Goal: Transaction & Acquisition: Purchase product/service

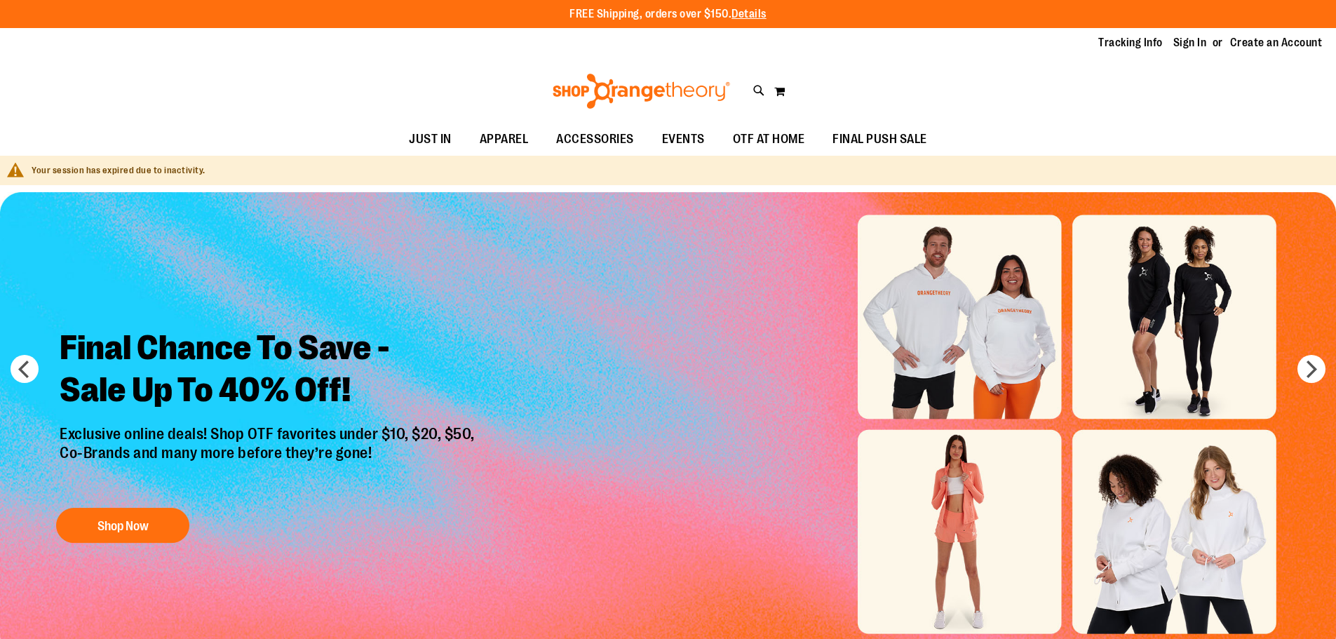
click at [1185, 42] on link "Sign In" at bounding box center [1190, 42] width 34 height 15
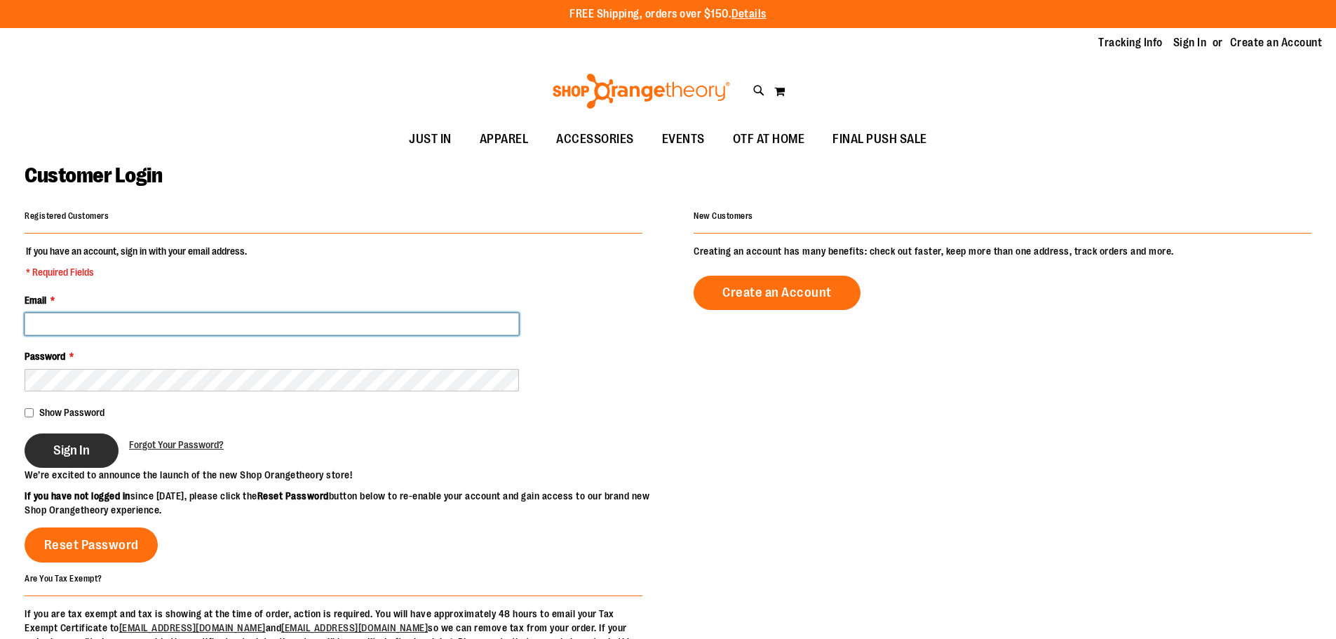
type input "**********"
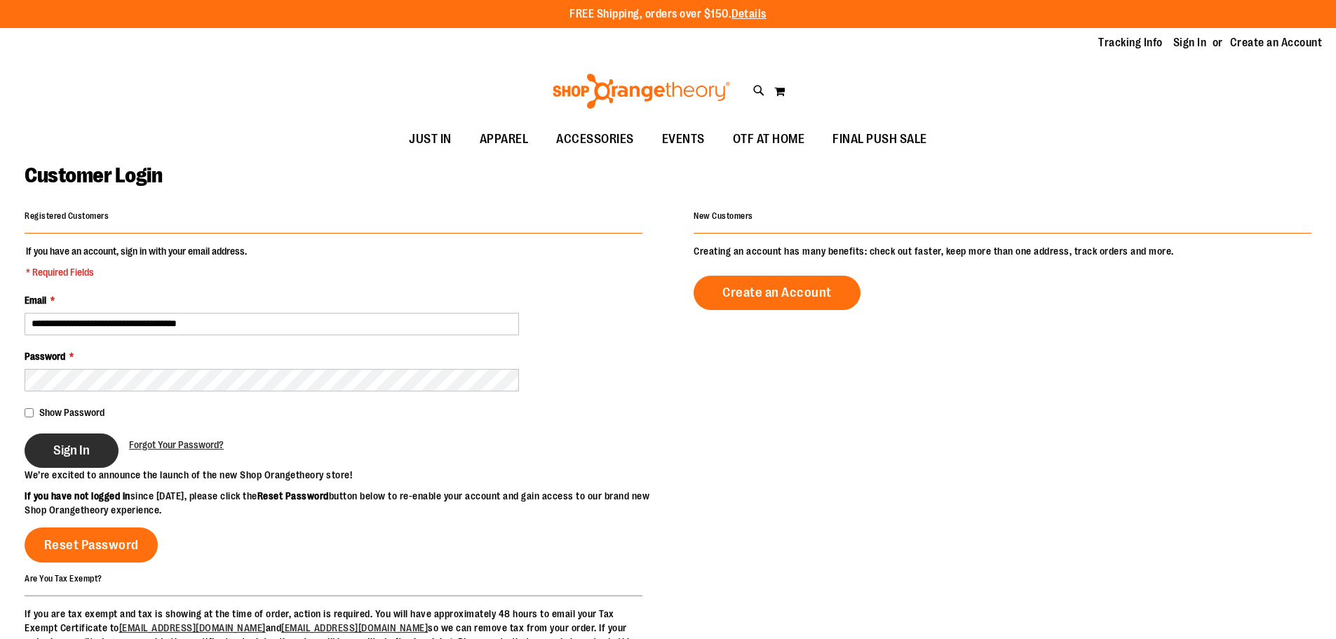
type input "**********"
click at [75, 457] on span "Sign In" at bounding box center [71, 450] width 36 height 15
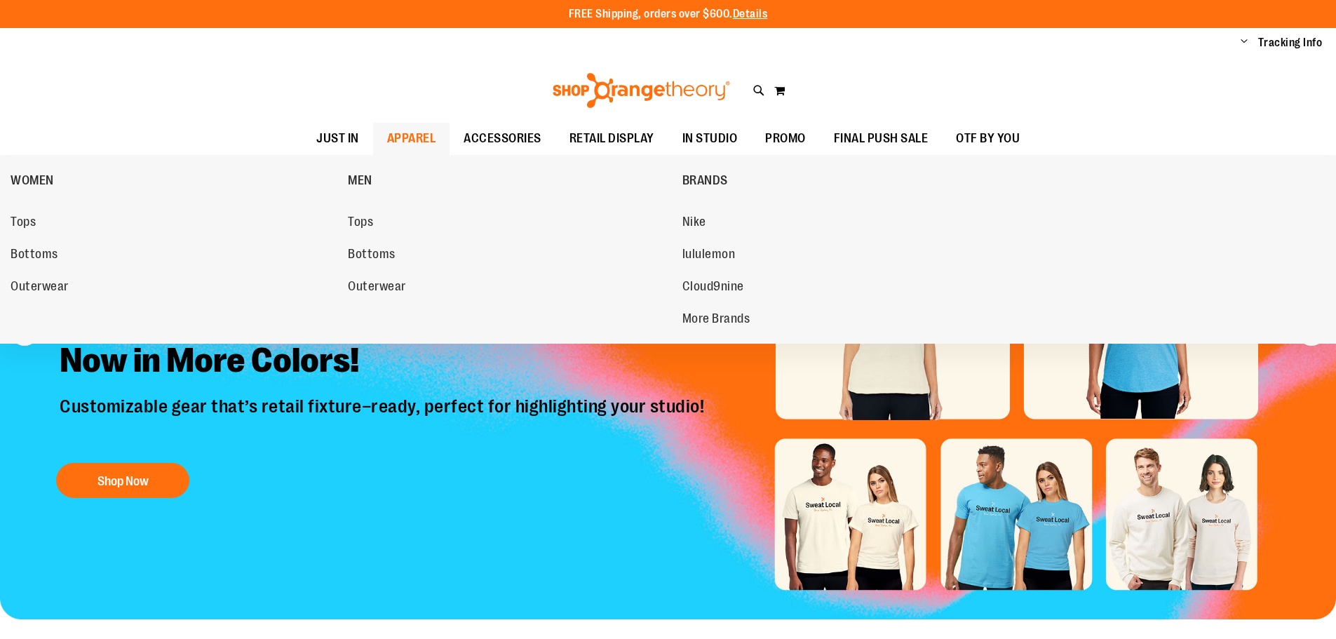
type input "**********"
click at [404, 147] on span "APPAREL" at bounding box center [411, 139] width 49 height 32
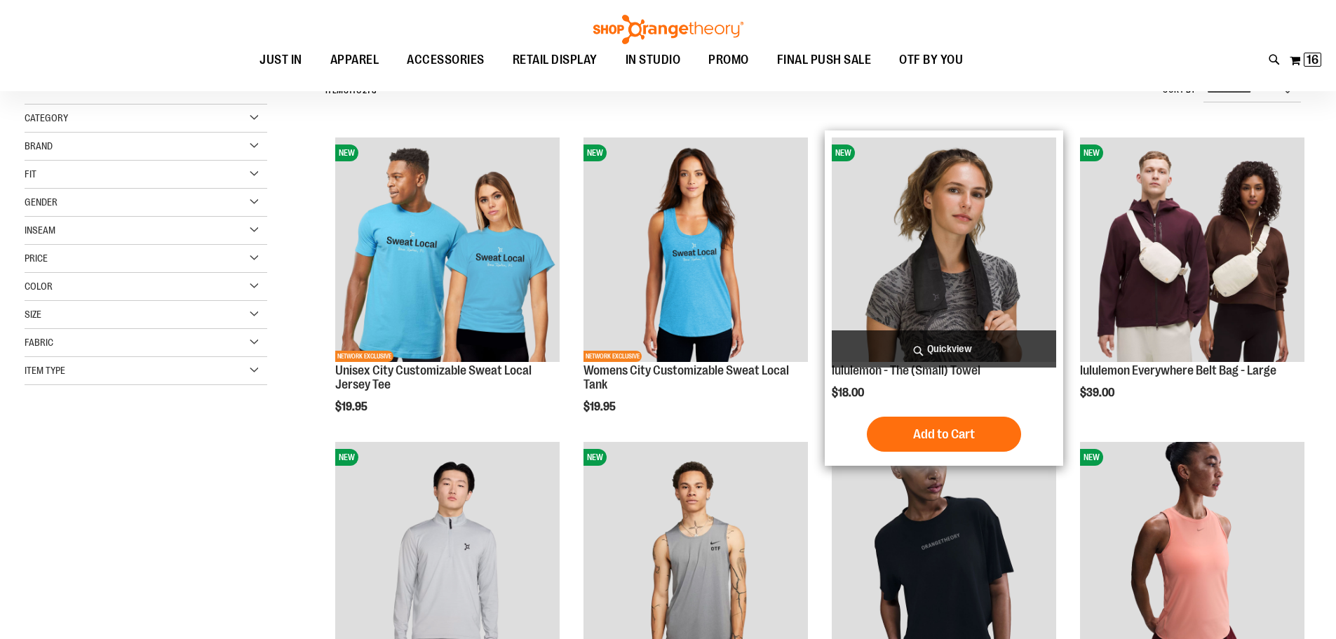
scroll to position [140, 0]
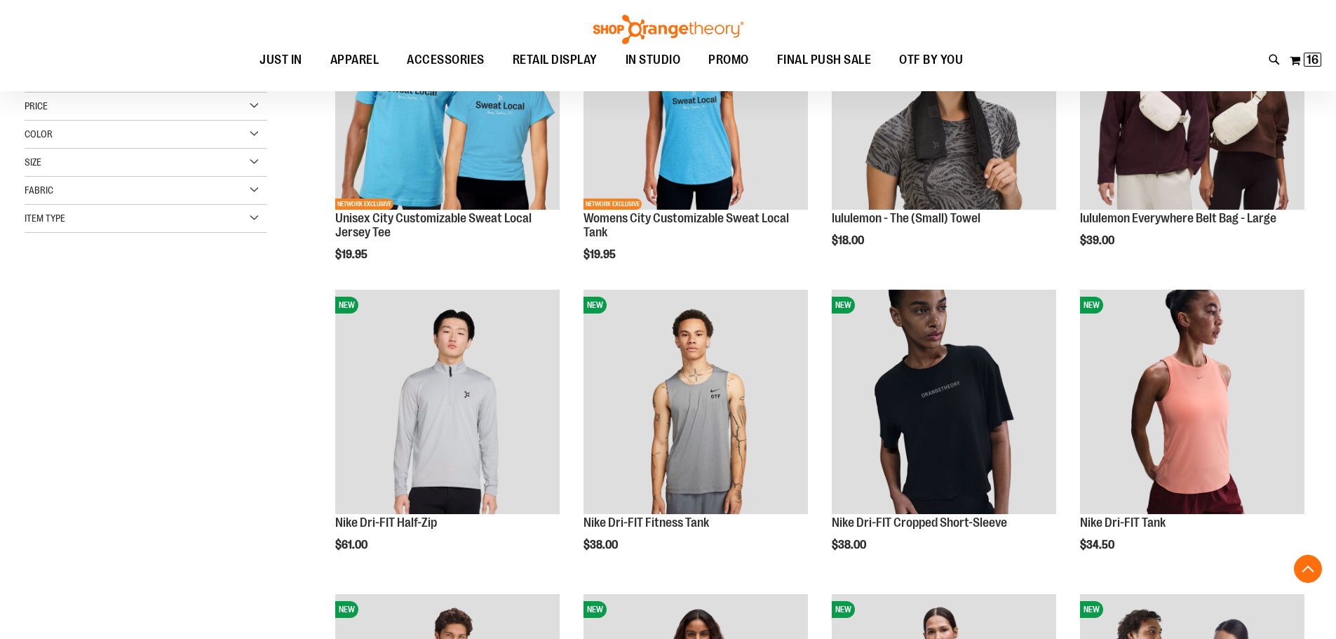
scroll to position [280, 0]
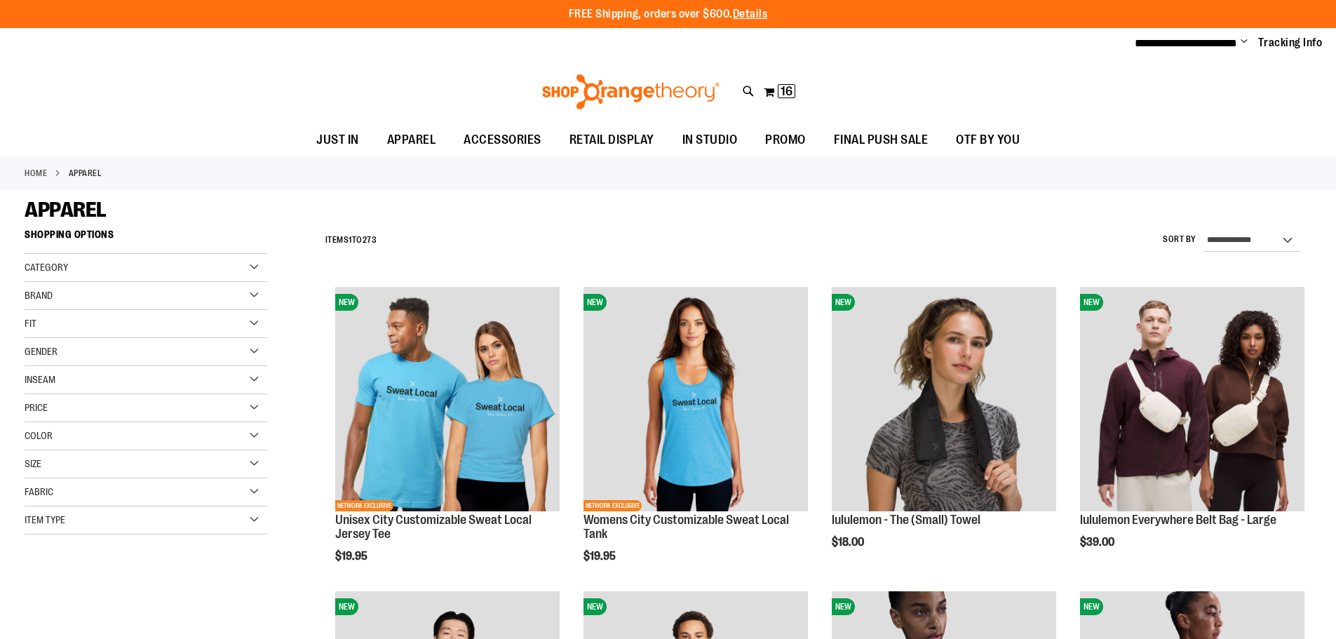
type input "**********"
click at [123, 462] on div "Size" at bounding box center [146, 464] width 243 height 28
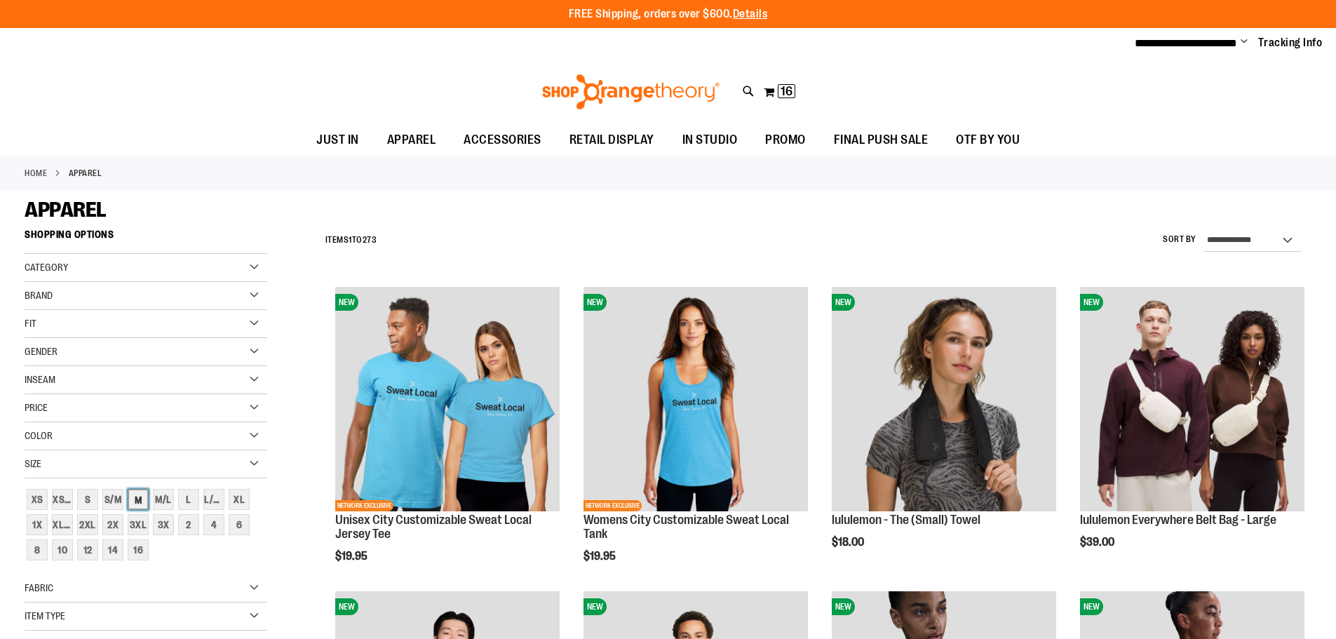
click at [142, 499] on div "M" at bounding box center [138, 499] width 21 height 21
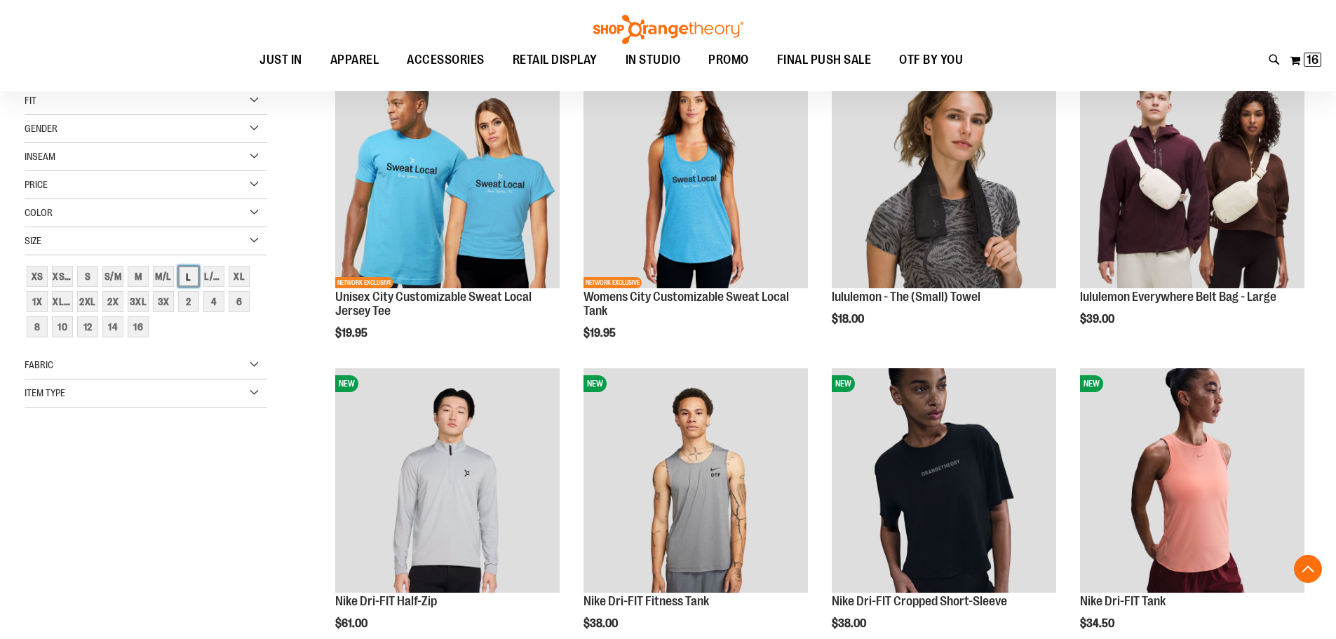
click at [187, 280] on div "L" at bounding box center [188, 276] width 21 height 21
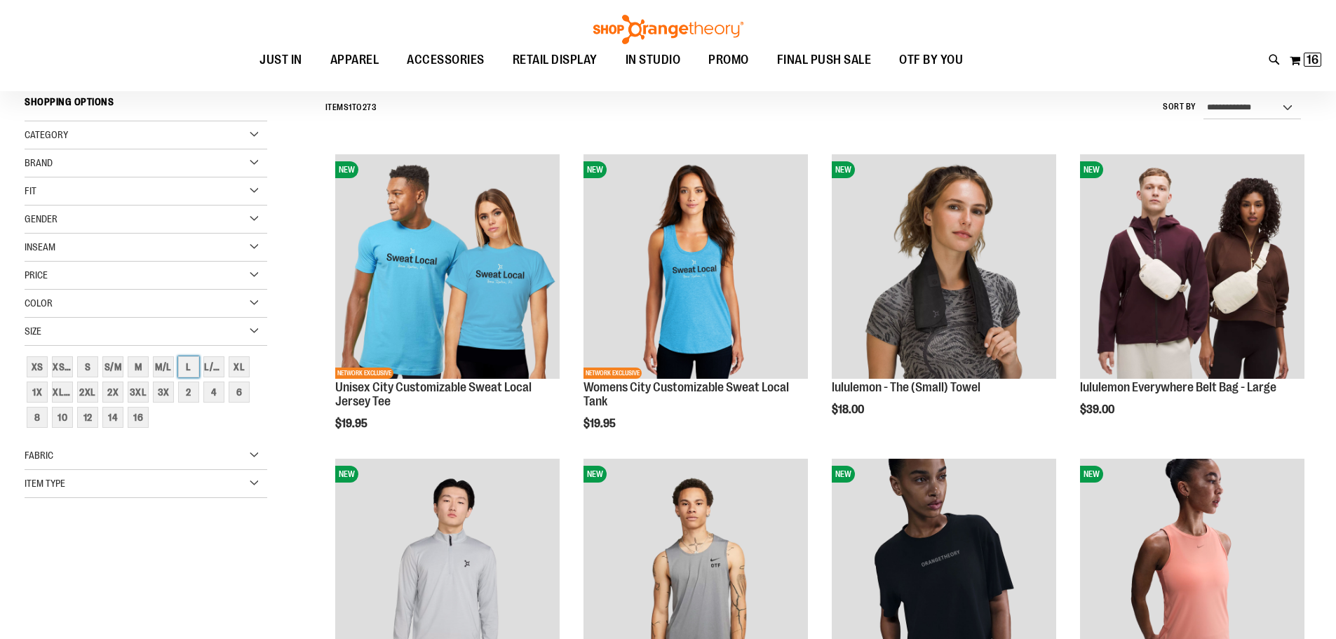
scroll to position [130, 0]
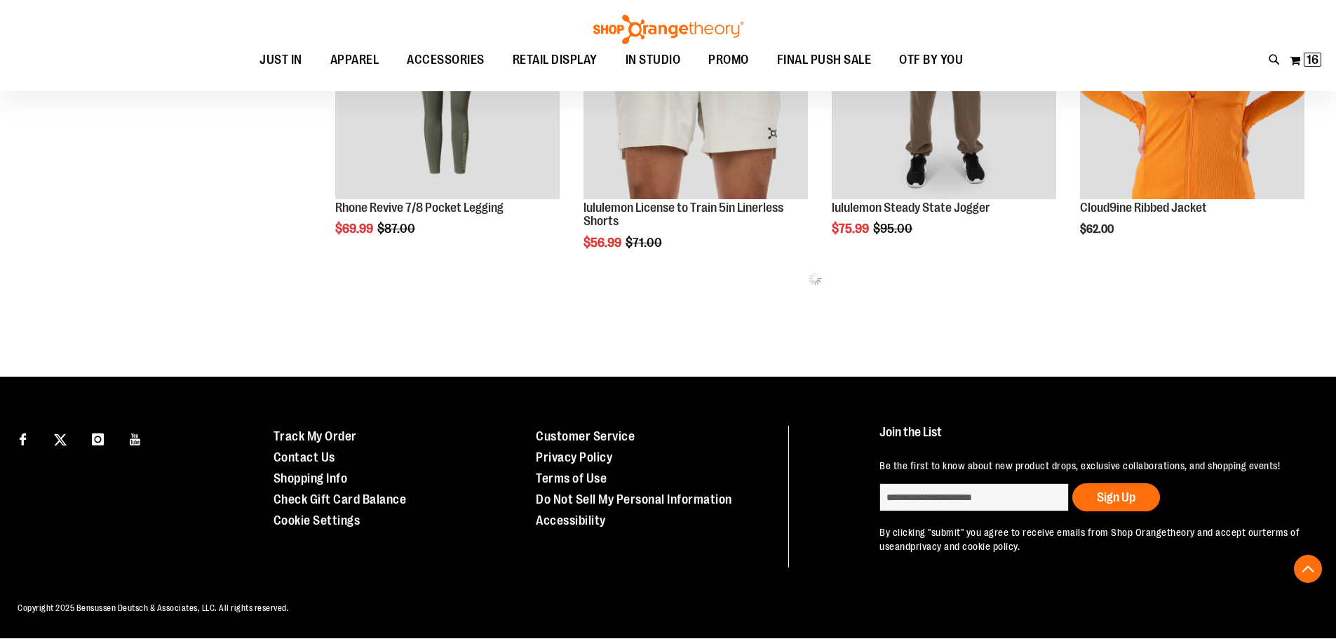
scroll to position [933, 0]
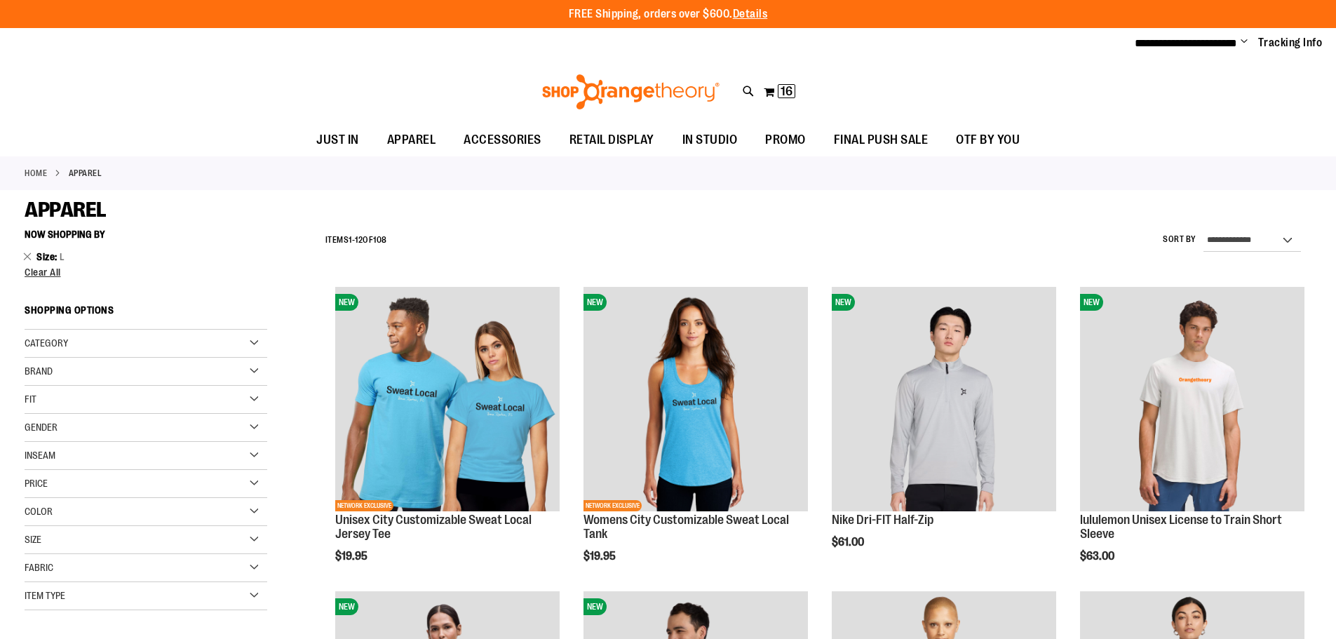
click at [109, 336] on div "Category" at bounding box center [146, 344] width 243 height 28
click at [255, 345] on div "Category" at bounding box center [146, 344] width 243 height 28
click at [165, 424] on div "Gender" at bounding box center [146, 428] width 243 height 28
click at [161, 426] on div "Gender" at bounding box center [146, 428] width 243 height 28
click at [210, 589] on div "Item Type" at bounding box center [146, 596] width 243 height 28
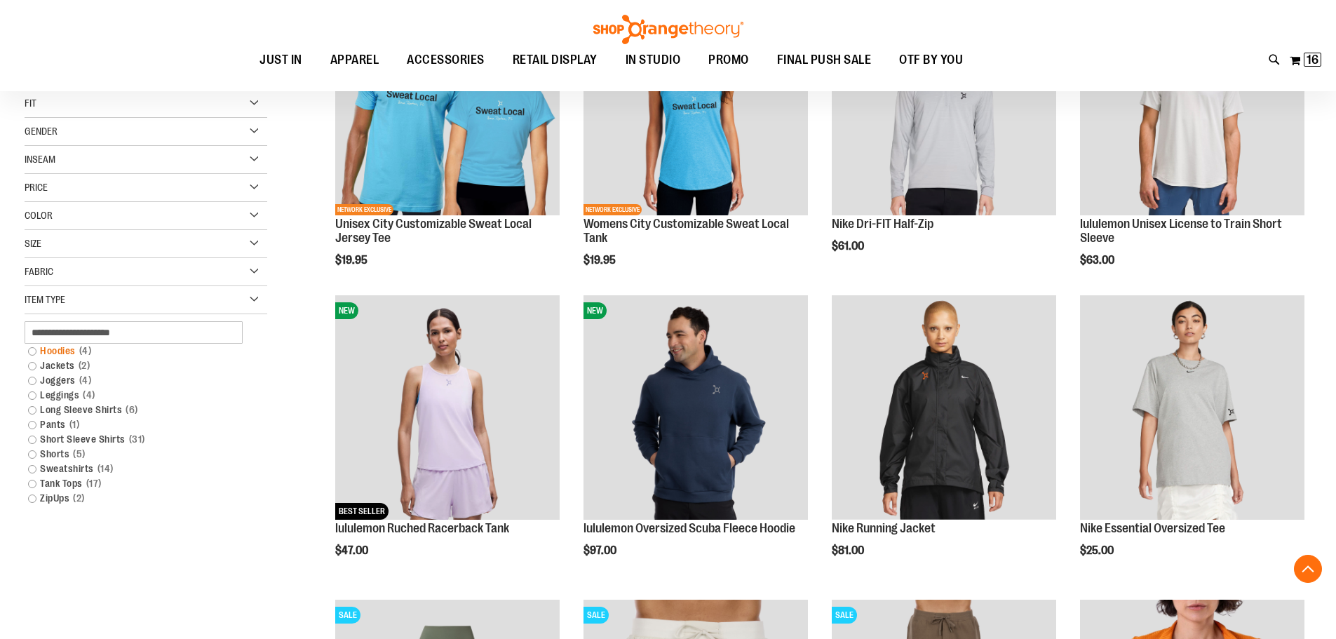
scroll to position [350, 0]
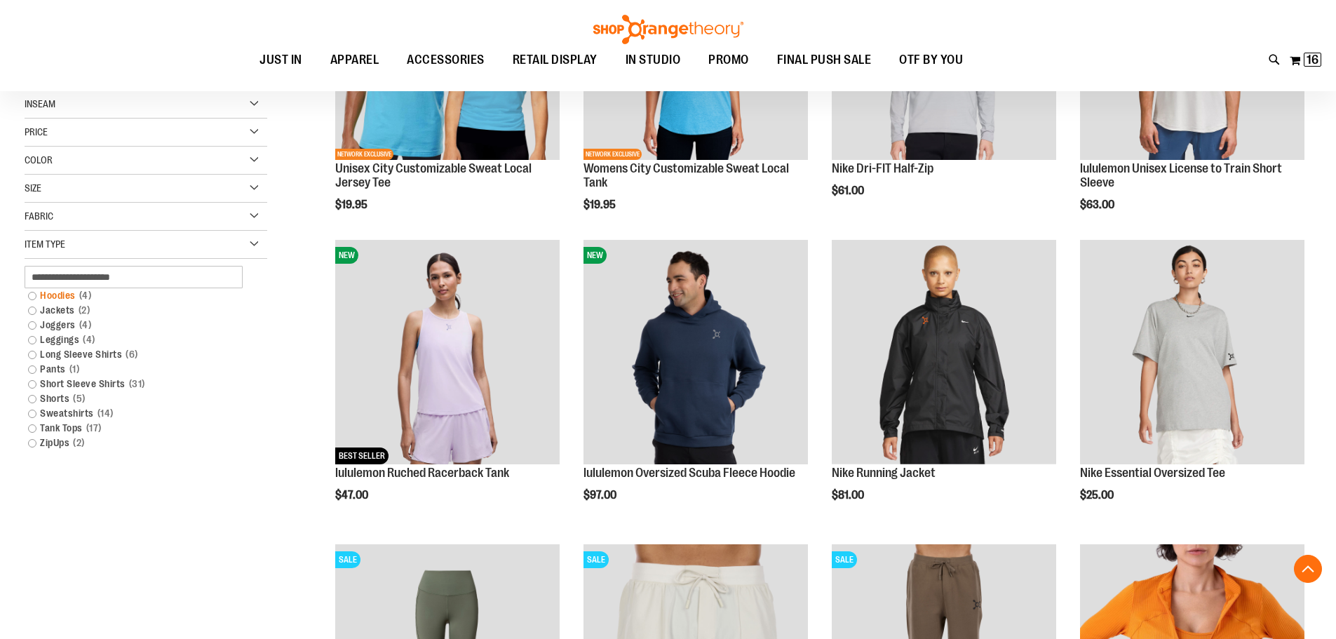
click at [63, 300] on link "Hoodies 4 items" at bounding box center [137, 295] width 233 height 15
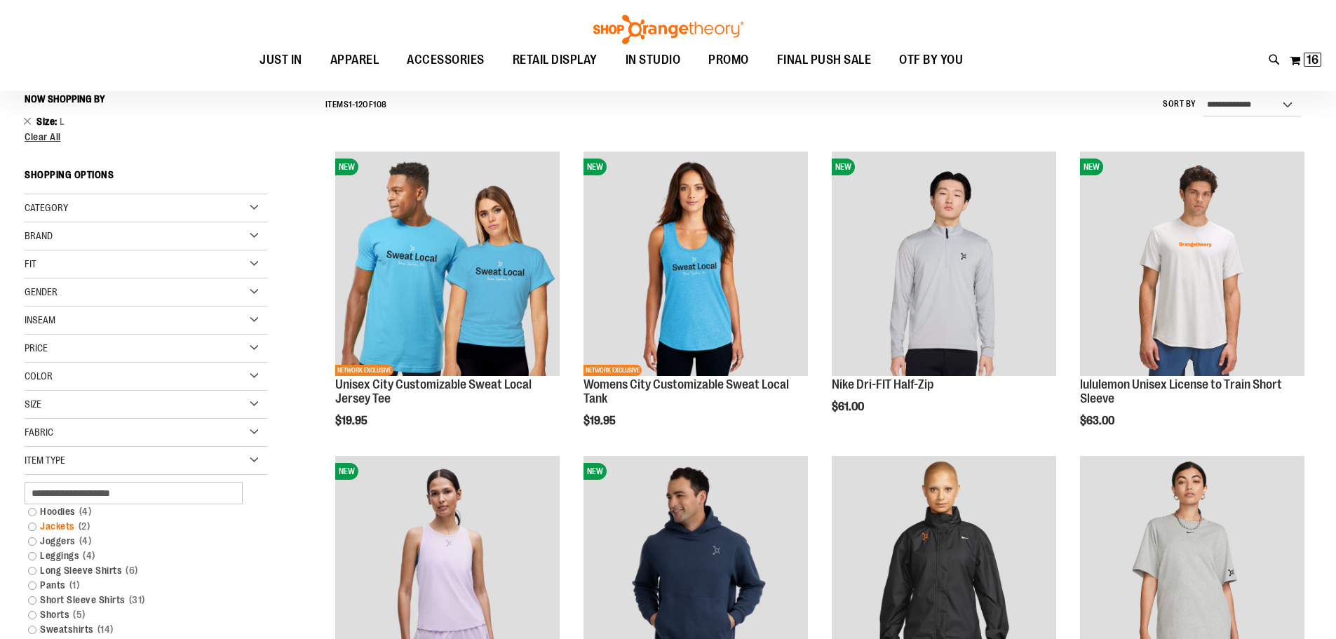
scroll to position [130, 0]
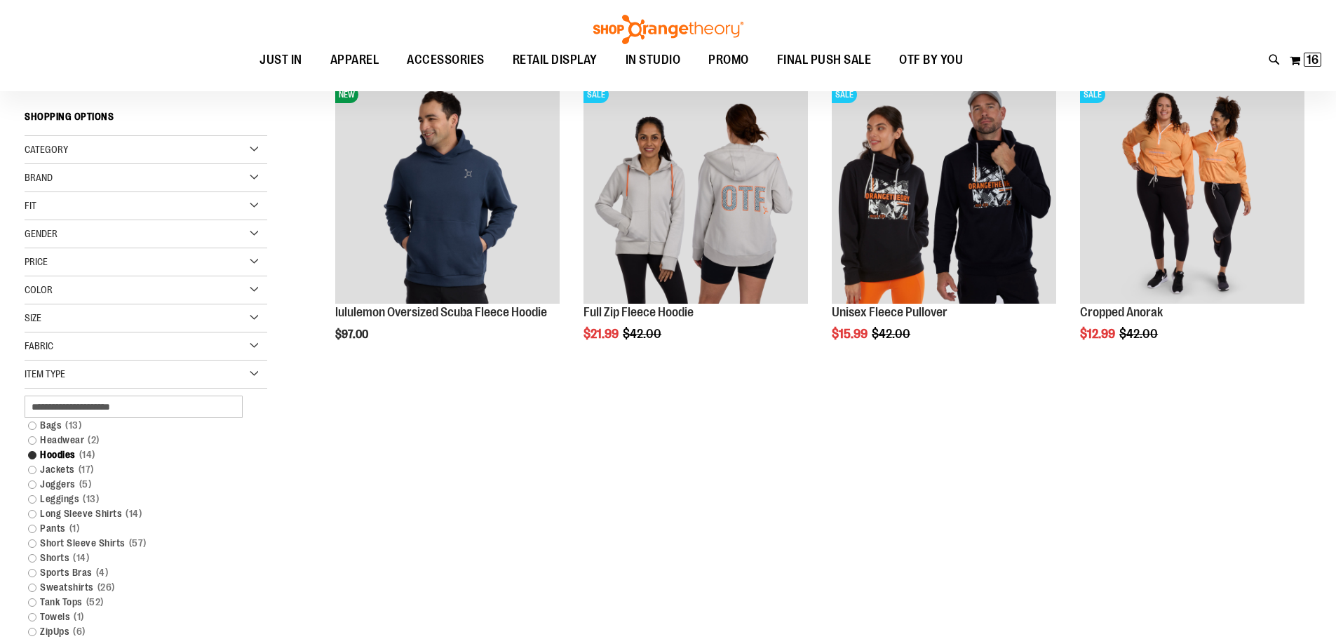
scroll to position [210, 0]
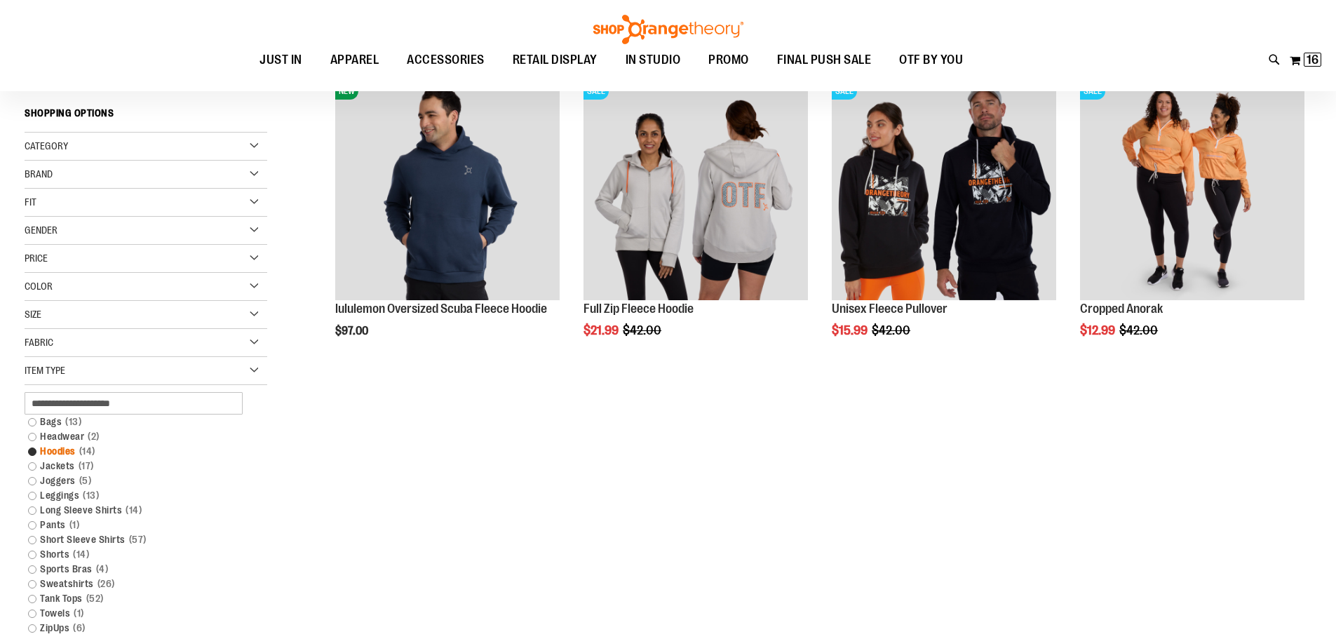
click at [28, 447] on link "Hoodies 14 items" at bounding box center [137, 451] width 233 height 15
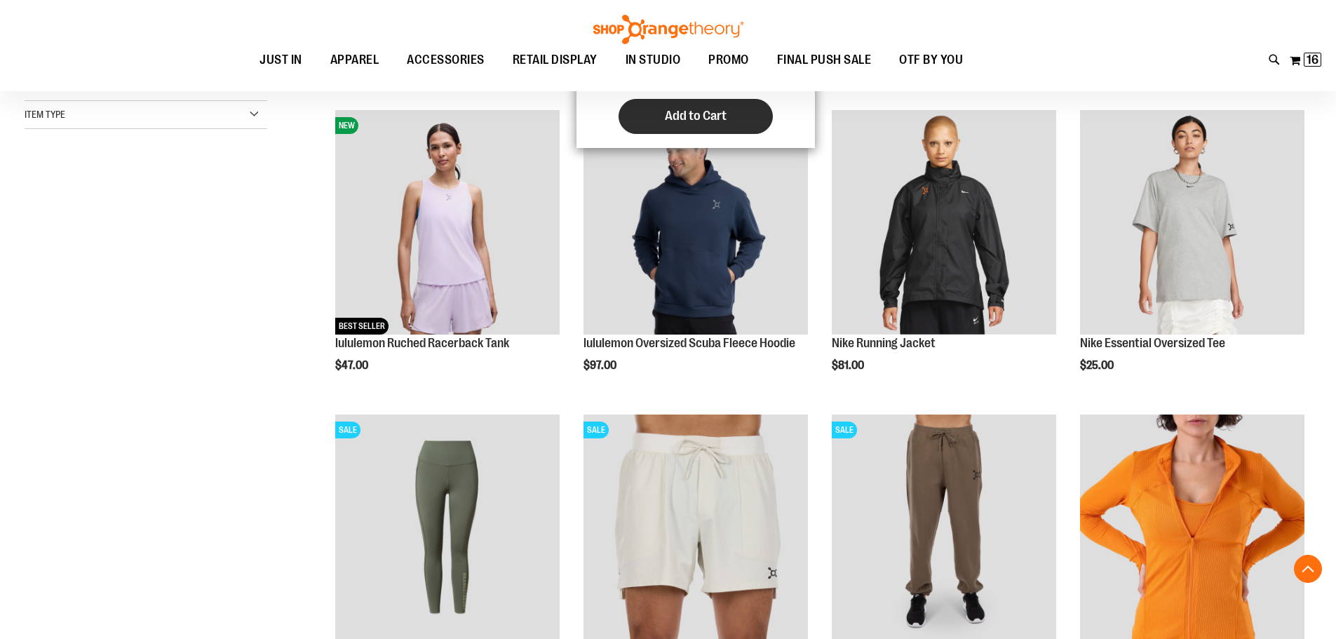
scroll to position [481, 0]
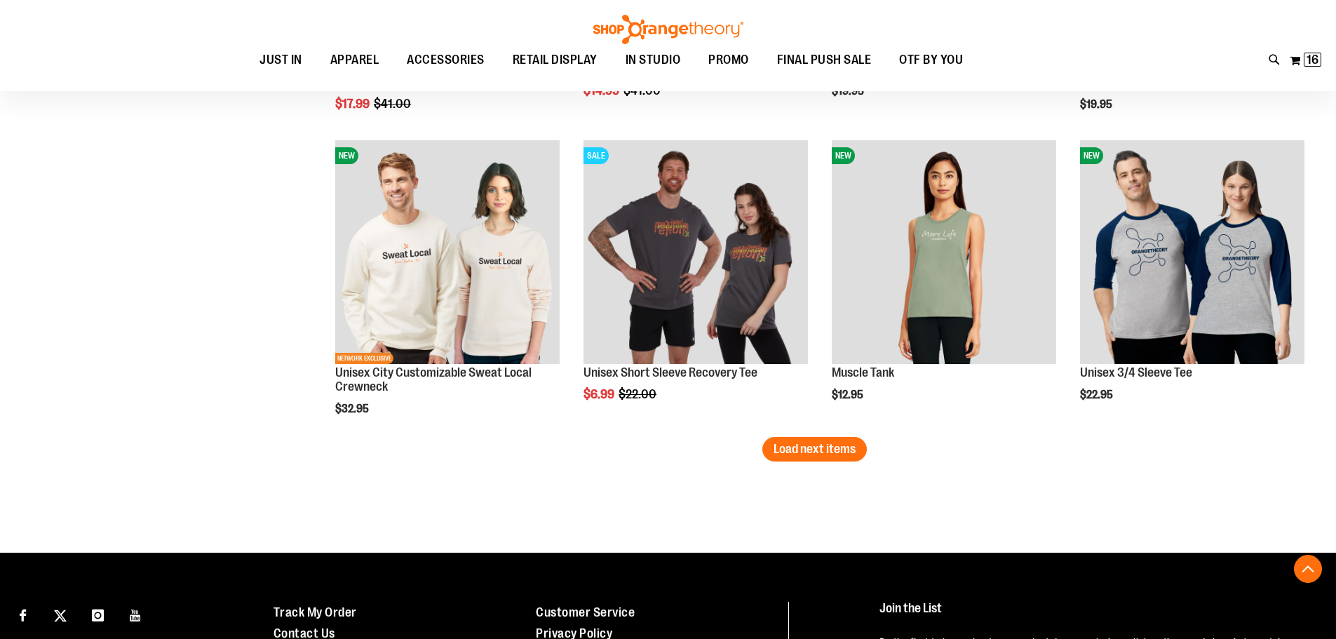
scroll to position [2558, 0]
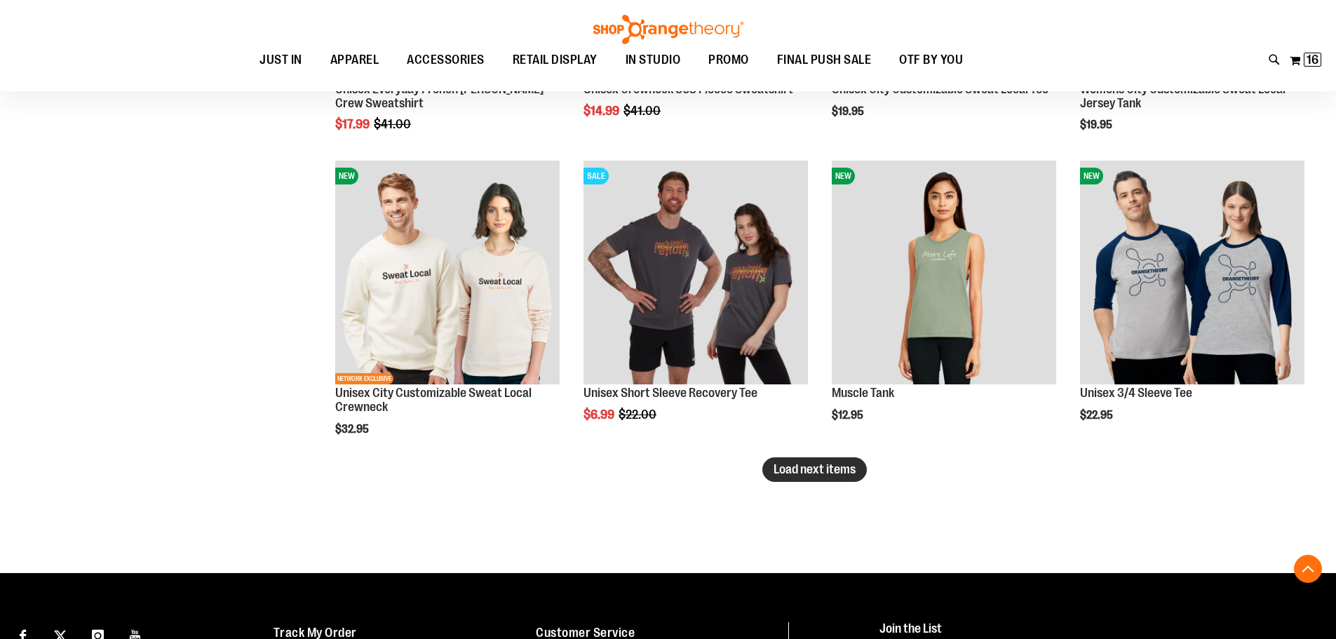
click at [817, 459] on button "Load next items" at bounding box center [814, 469] width 104 height 25
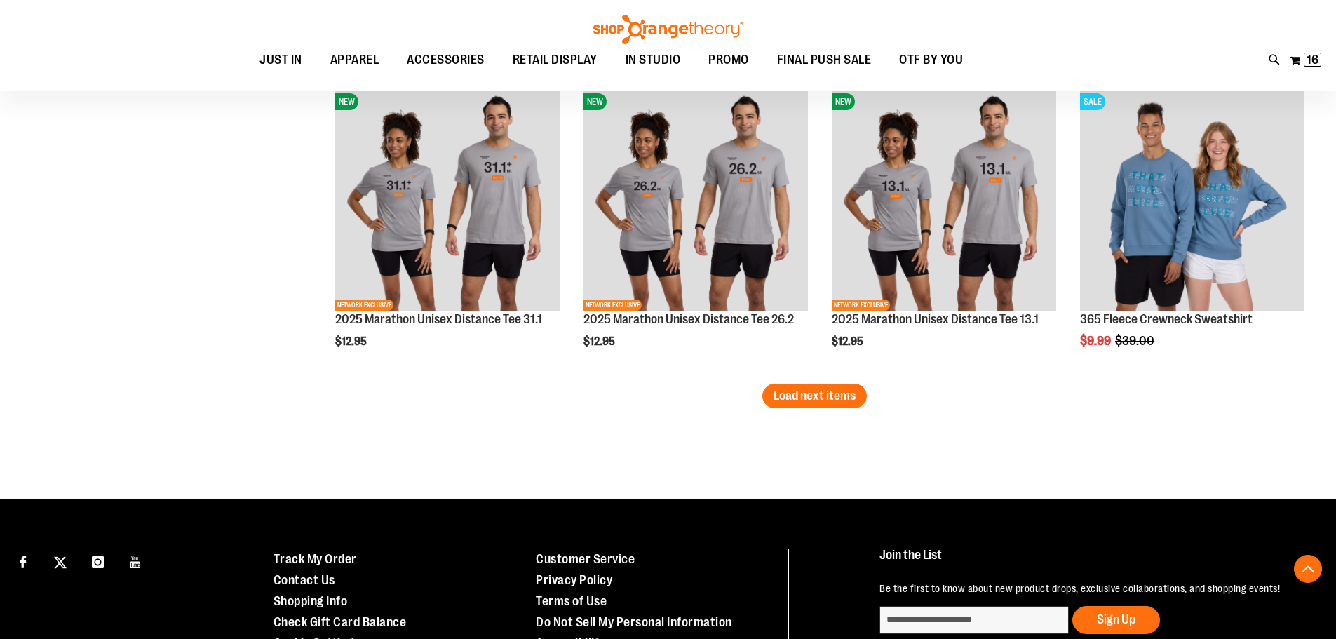
scroll to position [3470, 0]
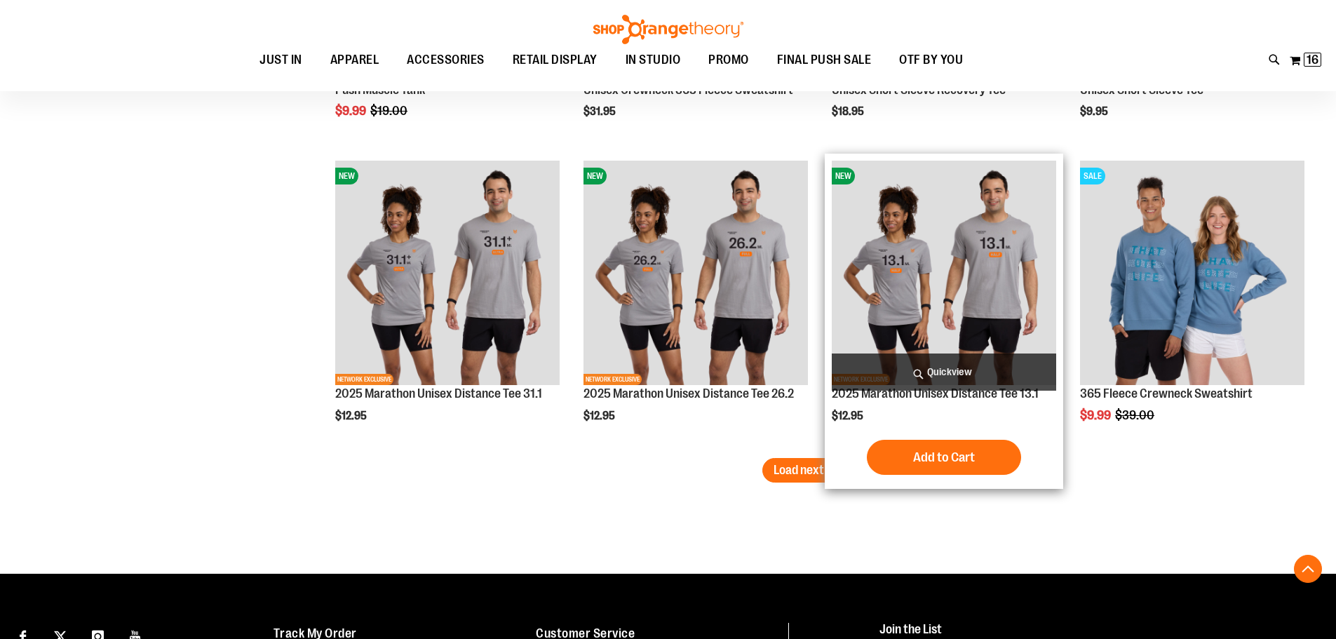
click at [829, 467] on div "NEW NETWORK EXCLUSIVE 2025 Marathon Unisex Distance Tee 13.1 $12.95 Quickview A…" at bounding box center [944, 321] width 238 height 335
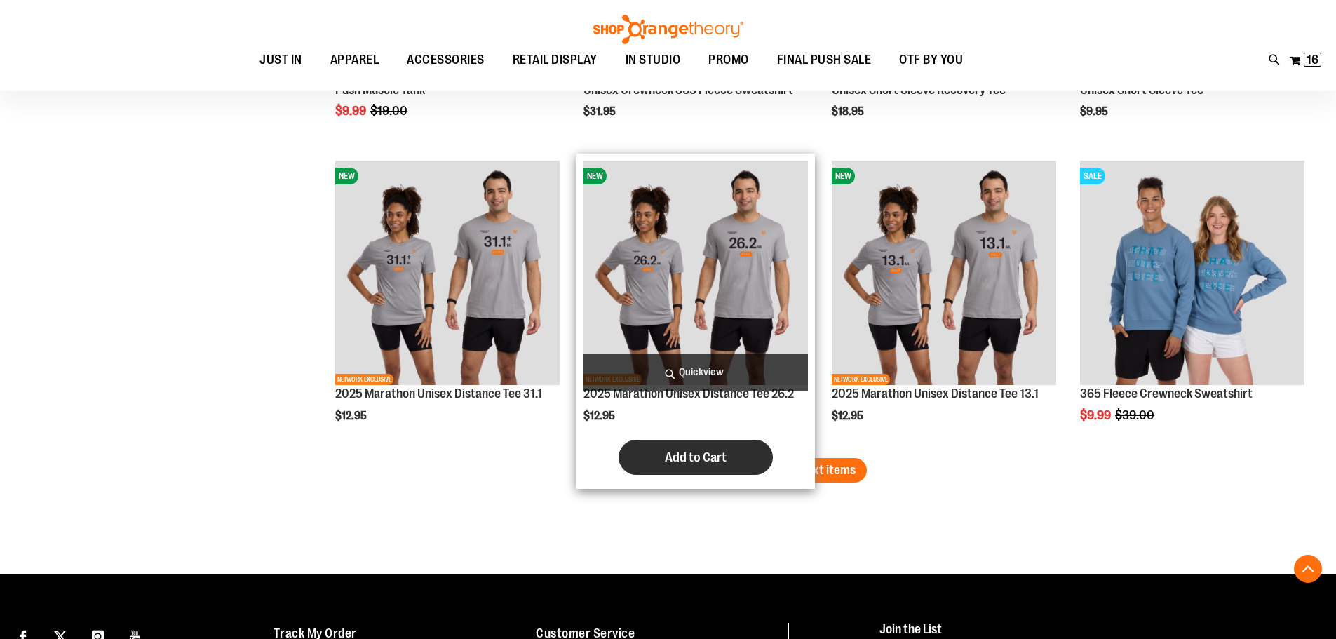
click at [764, 457] on button "Add to Cart" at bounding box center [696, 457] width 154 height 35
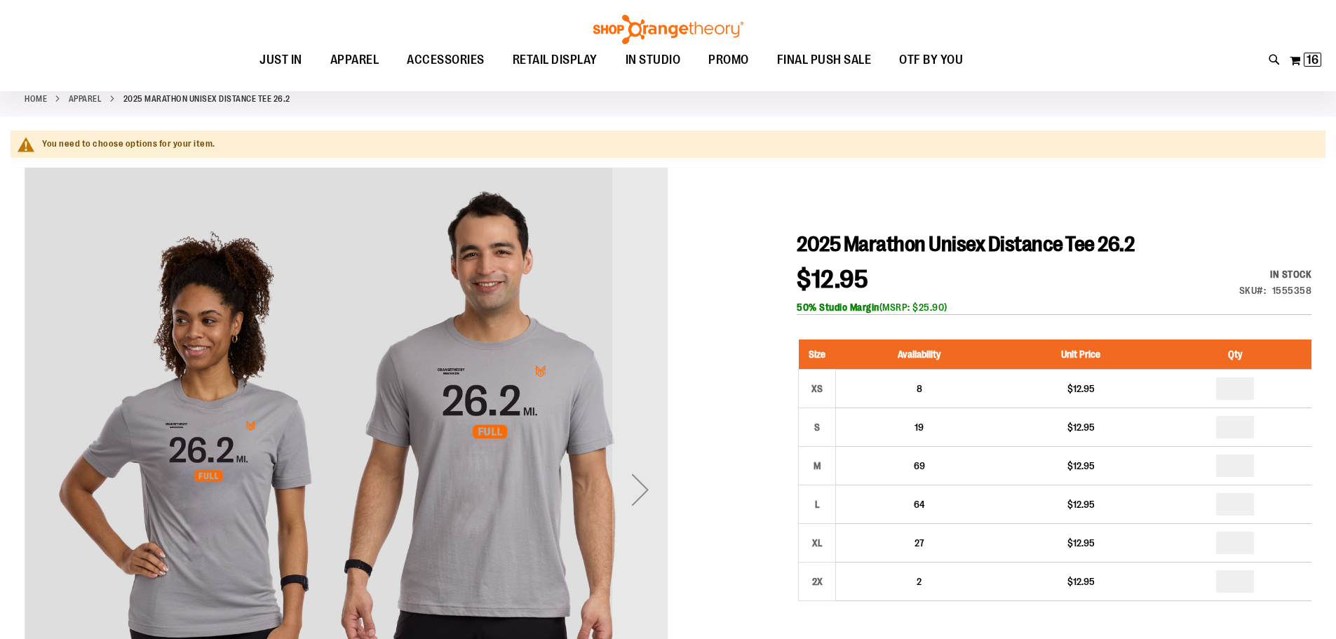
scroll to position [36, 0]
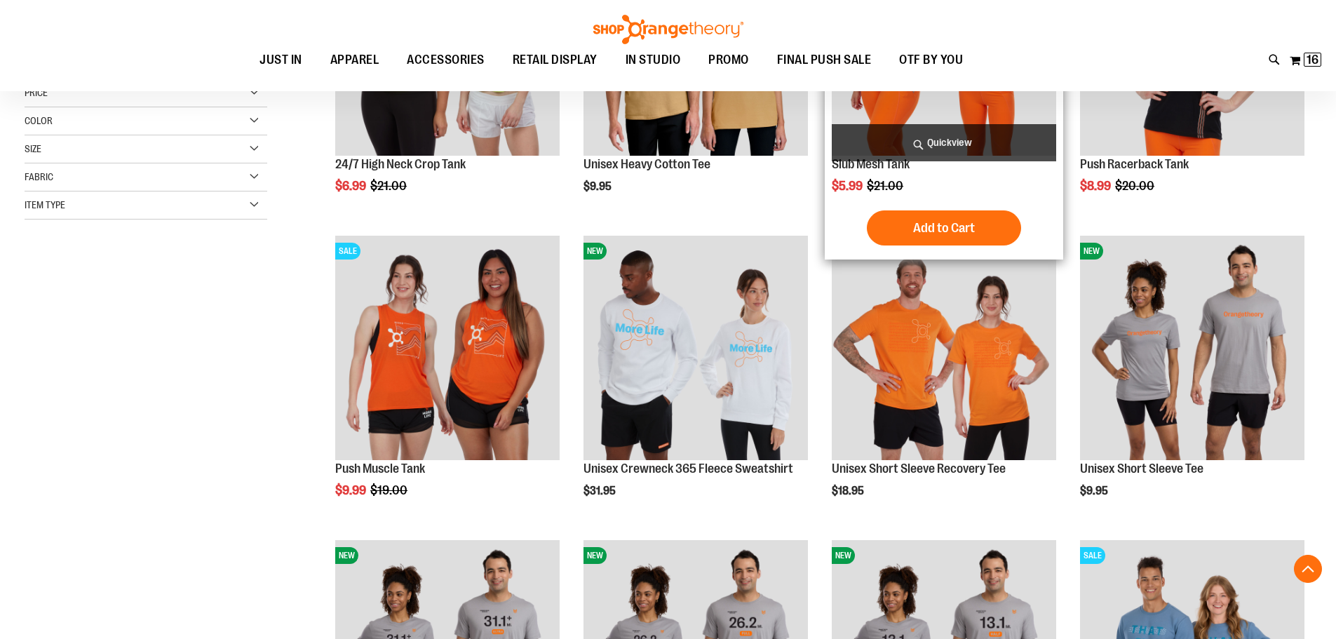
scroll to position [701, 0]
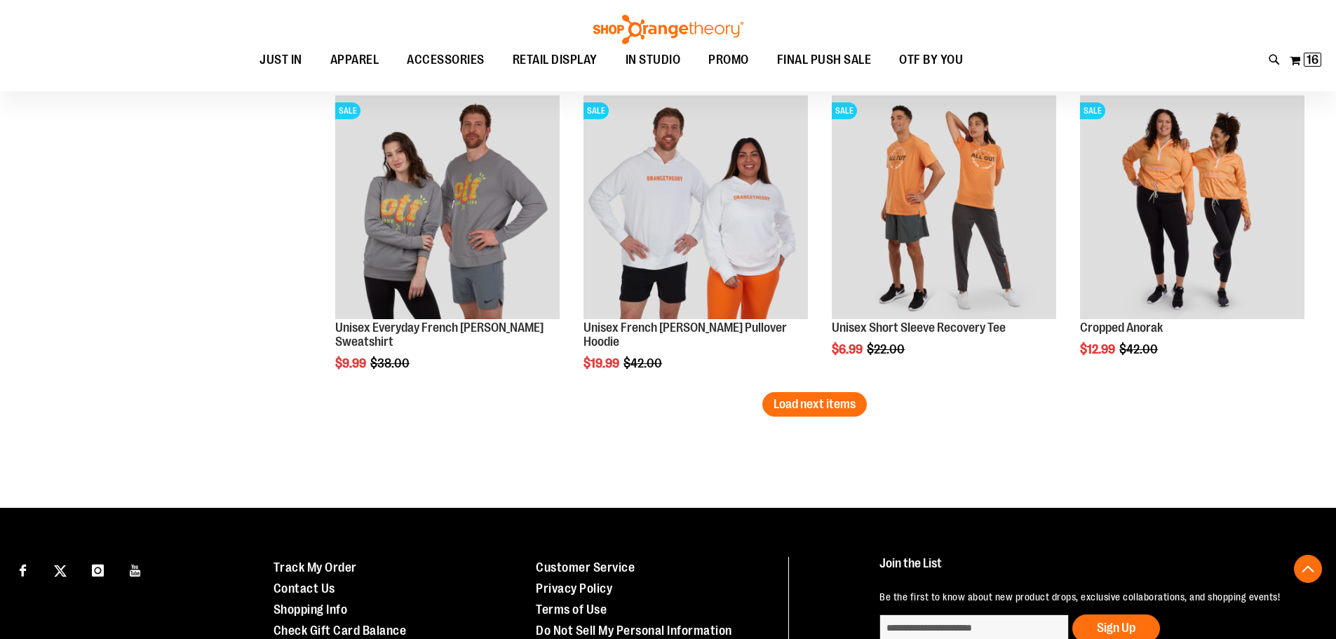
scroll to position [2664, 0]
